Goal: Entertainment & Leisure: Consume media (video, audio)

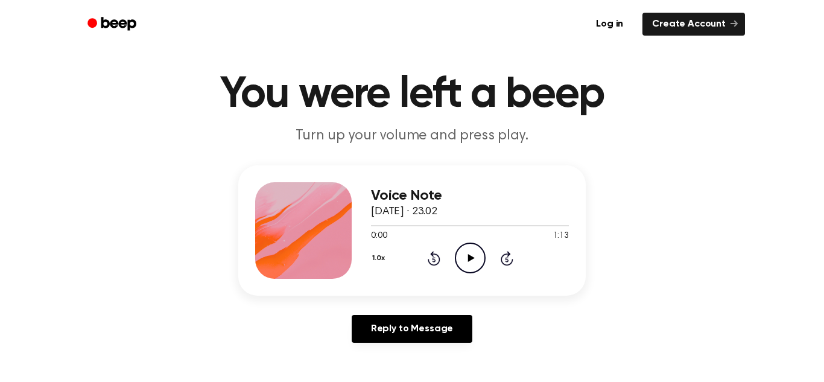
scroll to position [69, 0]
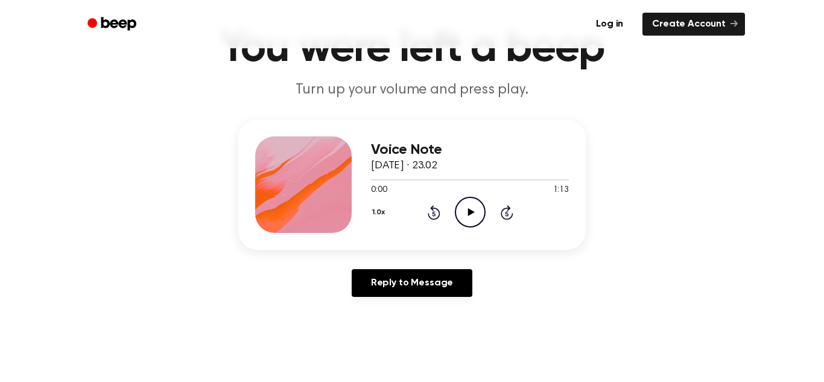
click at [471, 217] on icon "Play Audio" at bounding box center [470, 212] width 31 height 31
click at [468, 220] on icon "Pause Audio" at bounding box center [470, 212] width 31 height 31
drag, startPoint x: 472, startPoint y: 182, endPoint x: 334, endPoint y: 192, distance: 137.9
click at [334, 192] on div "Voice Note [DATE] · 23.02 0:38 1:13 Your browser does not support the [object O…" at bounding box center [411, 184] width 347 height 130
click at [471, 179] on span at bounding box center [469, 180] width 10 height 10
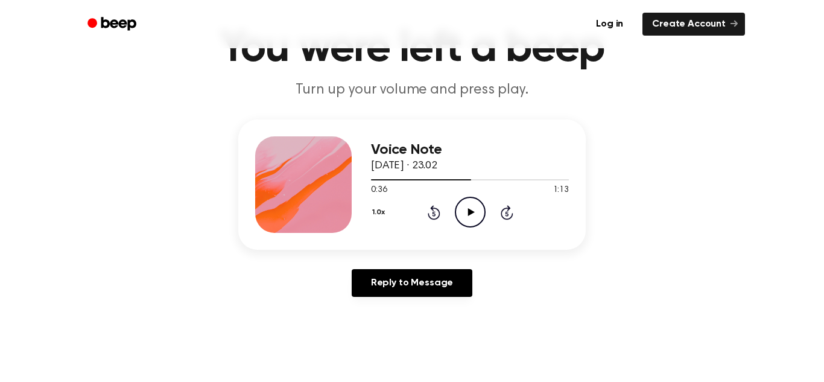
click at [435, 215] on icon "Rewind 5 seconds" at bounding box center [433, 212] width 13 height 16
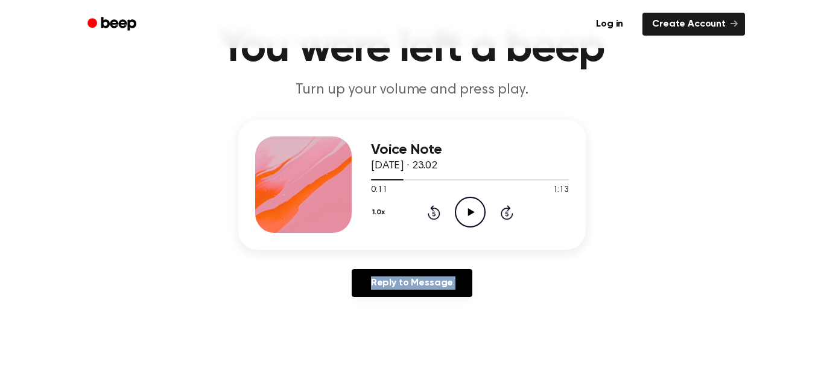
click at [435, 215] on icon "Rewind 5 seconds" at bounding box center [433, 212] width 13 height 16
click at [516, 256] on div "Voice Note [DATE] · 23.02 0:00 1:13 Your browser does not support the [object O…" at bounding box center [411, 212] width 795 height 187
click at [468, 206] on icon "Play Audio" at bounding box center [470, 212] width 31 height 31
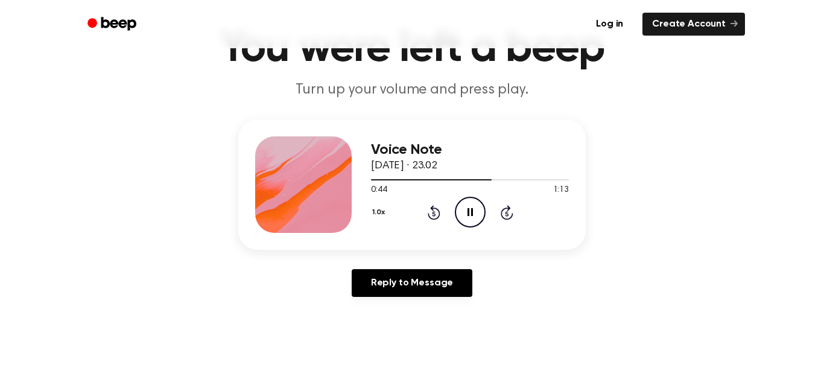
click at [440, 211] on icon "Rewind 5 seconds" at bounding box center [433, 212] width 13 height 16
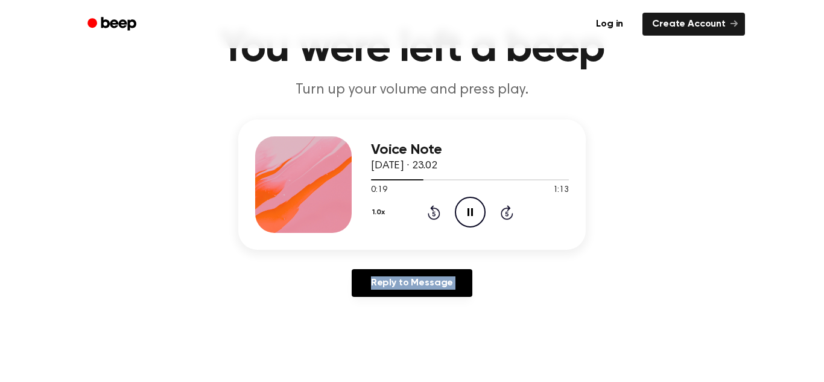
click at [439, 211] on icon at bounding box center [434, 212] width 13 height 14
click at [432, 208] on icon at bounding box center [434, 212] width 13 height 14
click at [433, 209] on icon at bounding box center [434, 212] width 13 height 14
click at [437, 212] on icon "Rewind 5 seconds" at bounding box center [433, 212] width 13 height 16
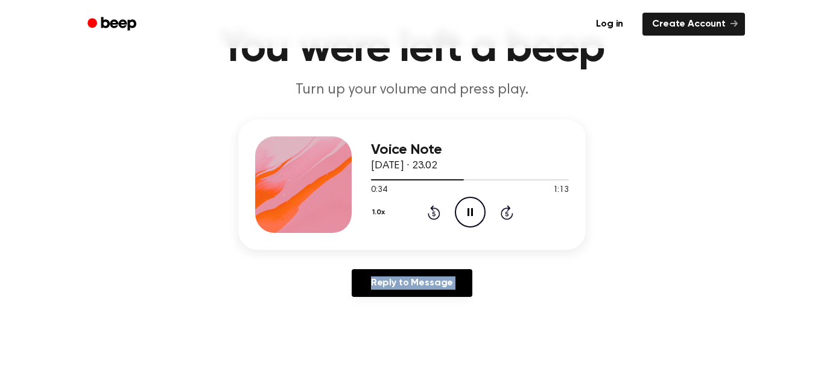
click at [437, 212] on icon "Rewind 5 seconds" at bounding box center [433, 212] width 13 height 16
click at [433, 209] on icon at bounding box center [434, 212] width 13 height 14
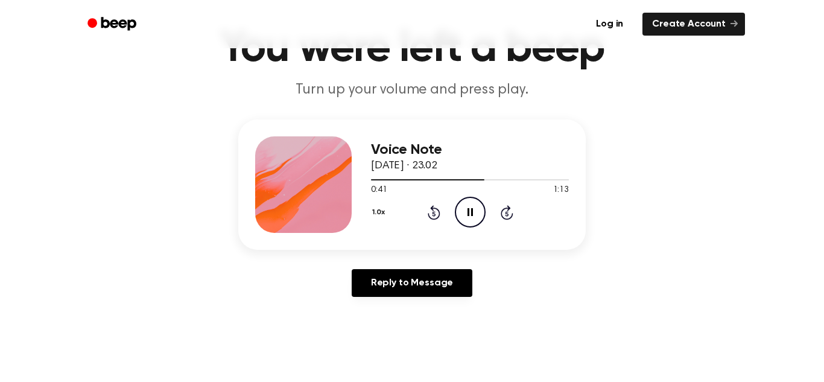
click at [433, 209] on icon at bounding box center [434, 212] width 13 height 14
click at [465, 209] on icon "Pause Audio" at bounding box center [470, 212] width 31 height 31
click at [432, 210] on icon at bounding box center [434, 212] width 13 height 14
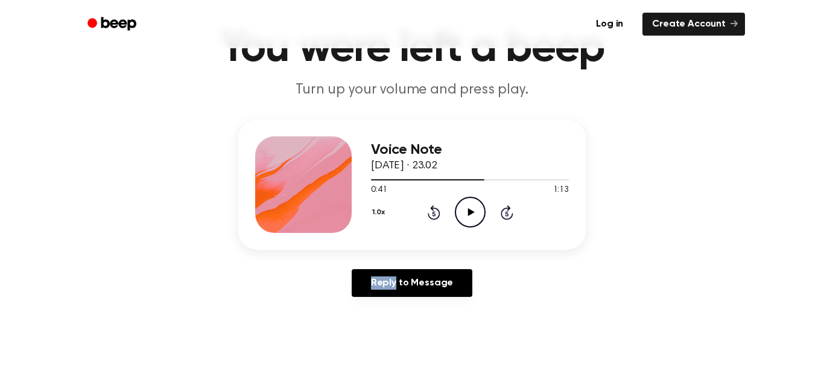
click at [432, 210] on icon at bounding box center [434, 212] width 13 height 14
click at [470, 214] on icon at bounding box center [470, 212] width 7 height 8
click at [441, 214] on div "1.0x Rewind 5 seconds Pause Audio Skip 5 seconds" at bounding box center [470, 212] width 198 height 31
click at [438, 215] on div "1.0x Rewind 5 seconds Pause Audio Skip 5 seconds" at bounding box center [470, 212] width 198 height 31
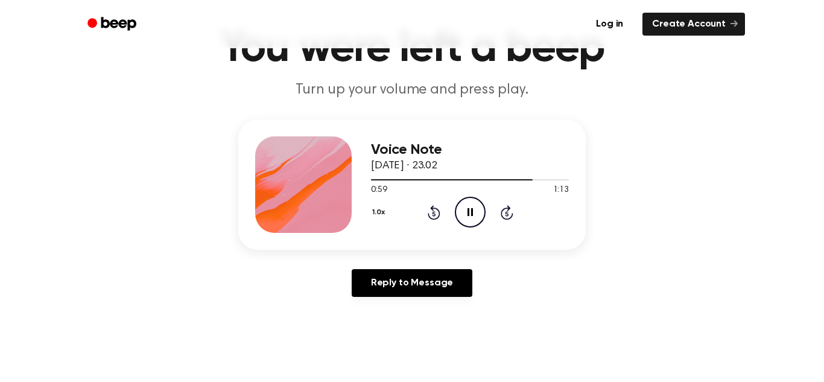
click at [438, 215] on icon at bounding box center [434, 212] width 13 height 14
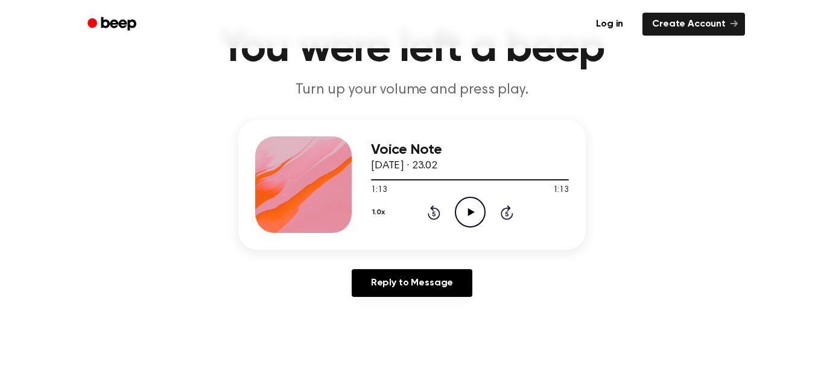
click at [434, 211] on icon "Rewind 5 seconds" at bounding box center [433, 212] width 13 height 16
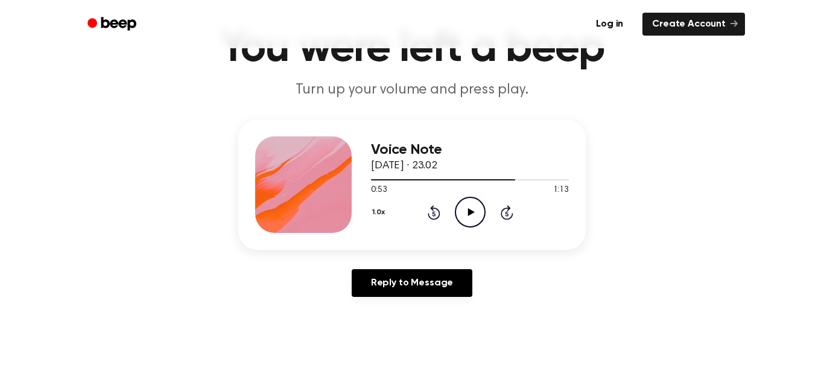
click at [434, 211] on icon "Rewind 5 seconds" at bounding box center [433, 212] width 13 height 16
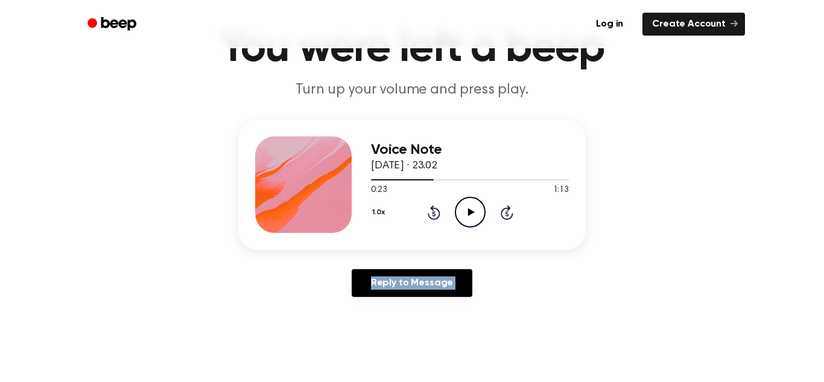
click at [434, 211] on icon "Rewind 5 seconds" at bounding box center [433, 212] width 13 height 16
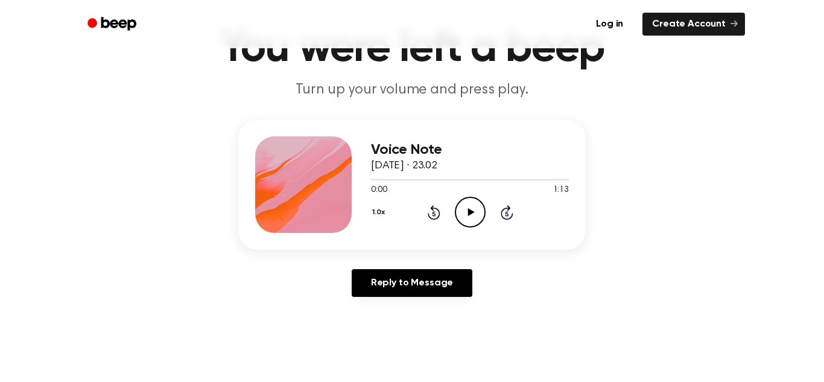
click at [474, 214] on icon "Play Audio" at bounding box center [470, 212] width 31 height 31
